Goal: Obtain resource: Download file/media

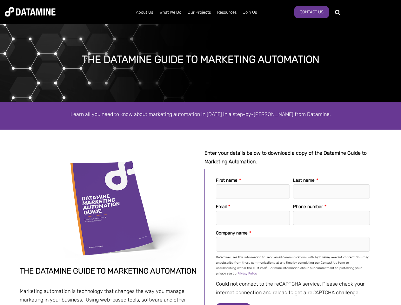
click at [200, 153] on div "The Datamine Guide to Marketing Automation Marketing automation is technology t…" at bounding box center [201, 239] width 362 height 180
click at [293, 240] on input "Company name *" at bounding box center [293, 244] width 154 height 15
click at [239, 304] on form "First name * Last name * Email * Phone number * Company name * Datamine uses th…" at bounding box center [293, 249] width 164 height 146
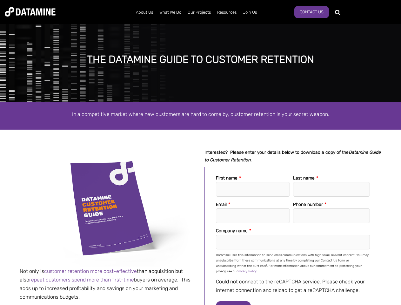
click at [200, 153] on div "Not only is customer retention more cost-effective than acquisition but also re…" at bounding box center [201, 257] width 362 height 216
click at [293, 239] on input "Company name *" at bounding box center [293, 242] width 154 height 15
click at [239, 303] on form "First name * Last name * Email * Phone number * Company name * Datamine uses th…" at bounding box center [293, 246] width 164 height 146
